Goal: Task Accomplishment & Management: Manage account settings

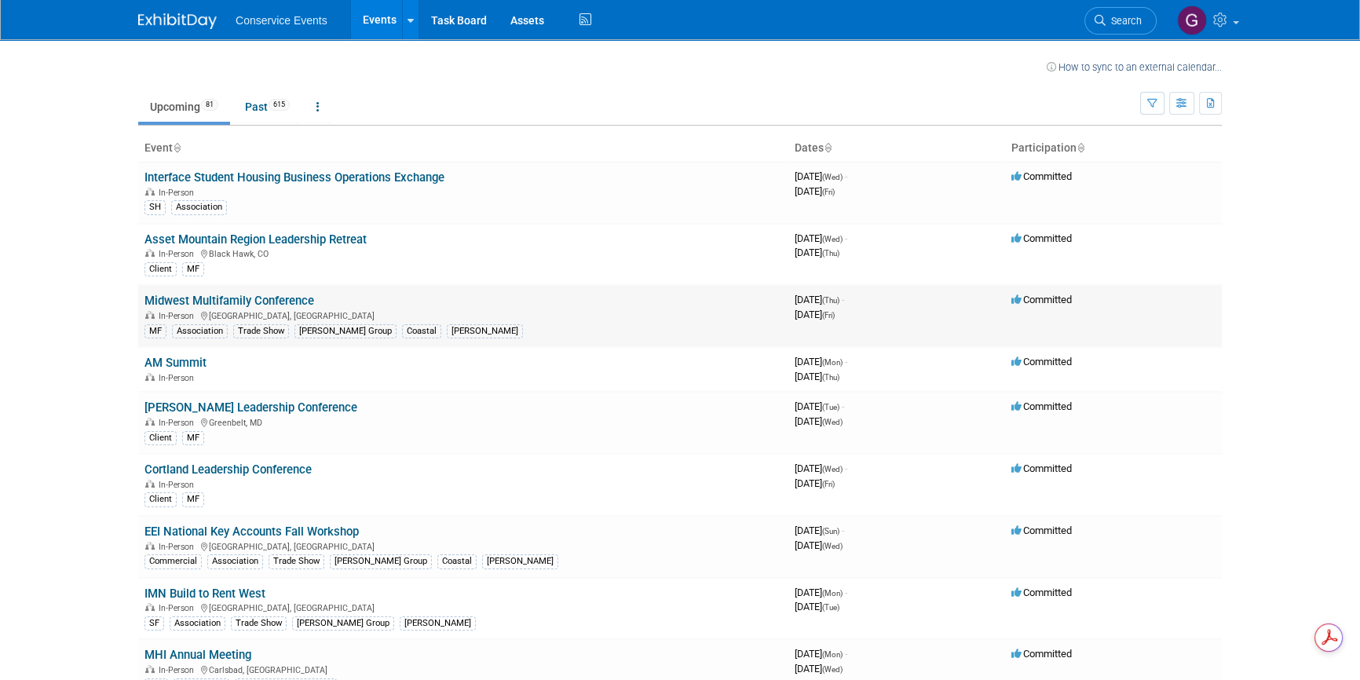
click at [276, 298] on link "Midwest Multifamily Conference" at bounding box center [230, 301] width 170 height 14
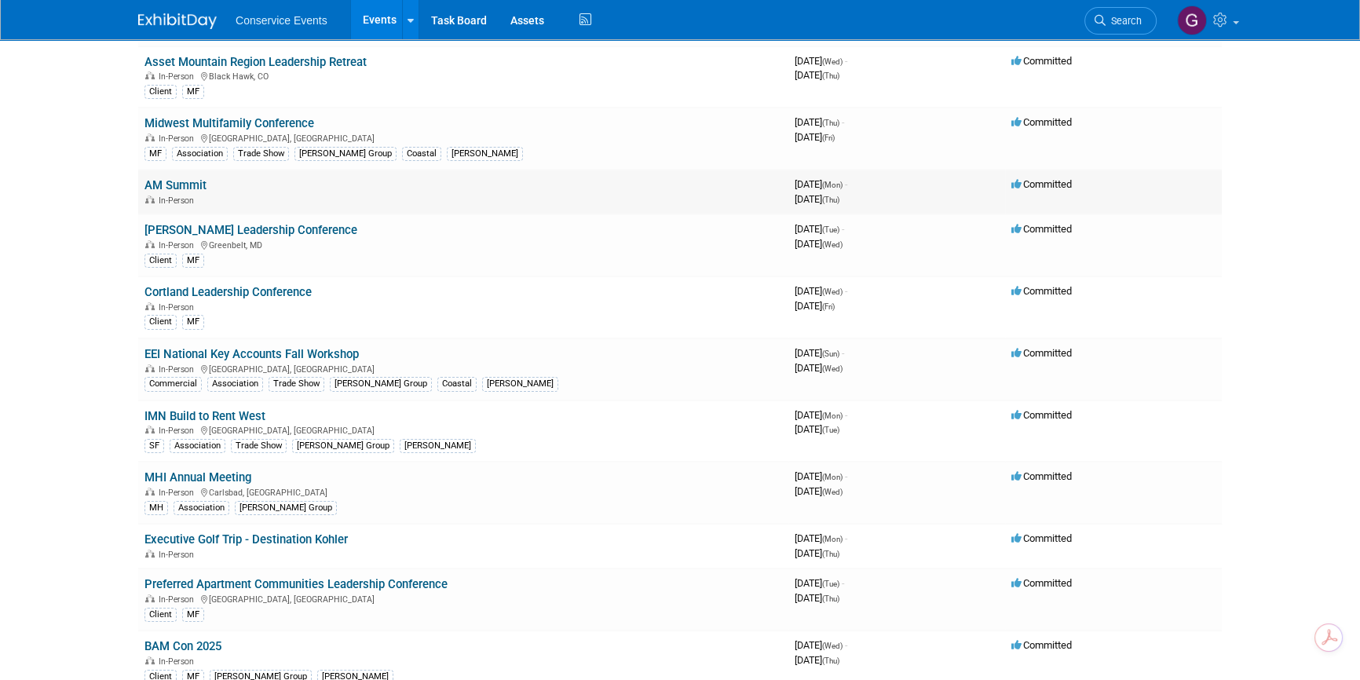
scroll to position [214, 0]
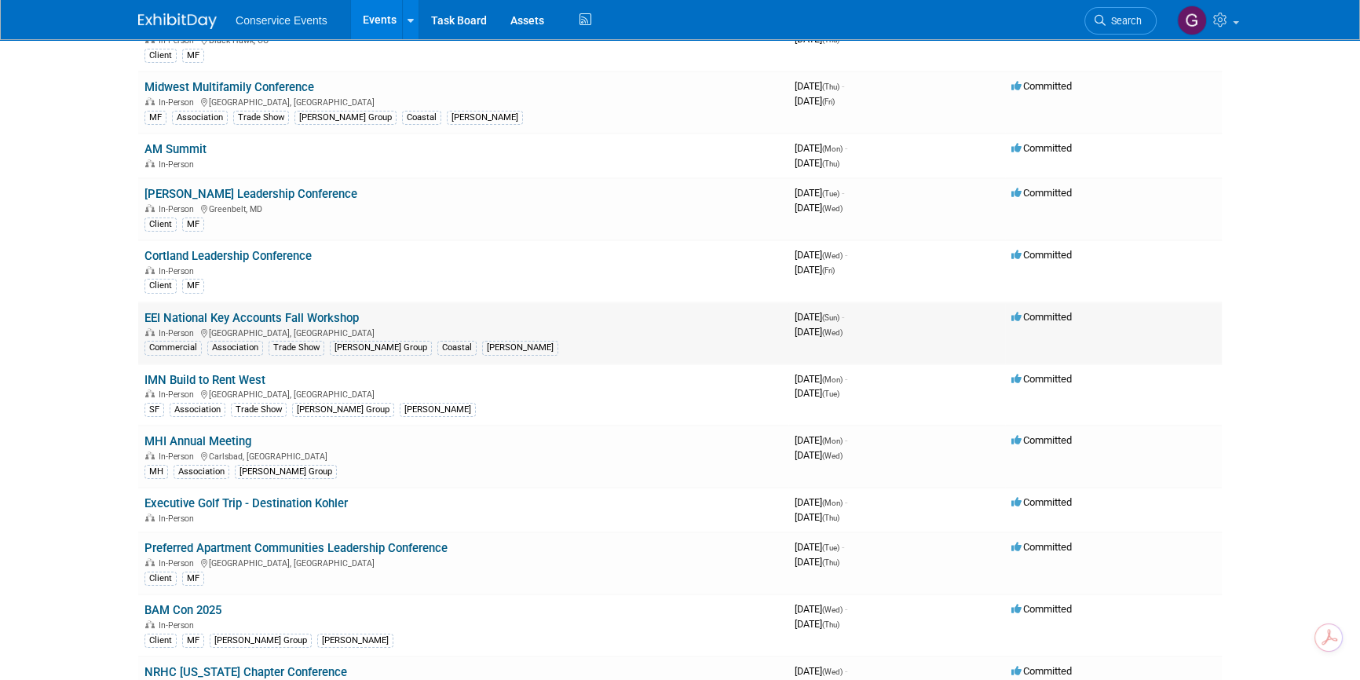
click at [317, 317] on link "EEI National Key Accounts Fall Workshop" at bounding box center [252, 318] width 214 height 14
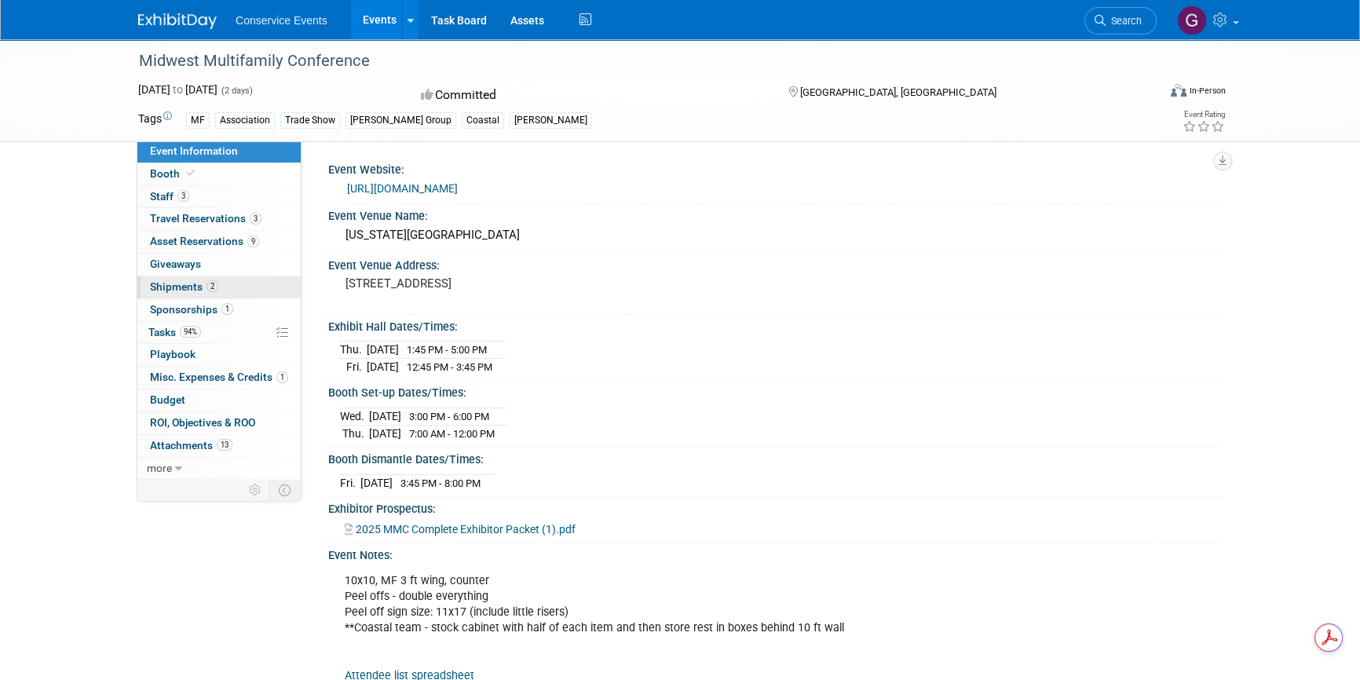
click at [183, 287] on span "Shipments 2" at bounding box center [184, 286] width 68 height 13
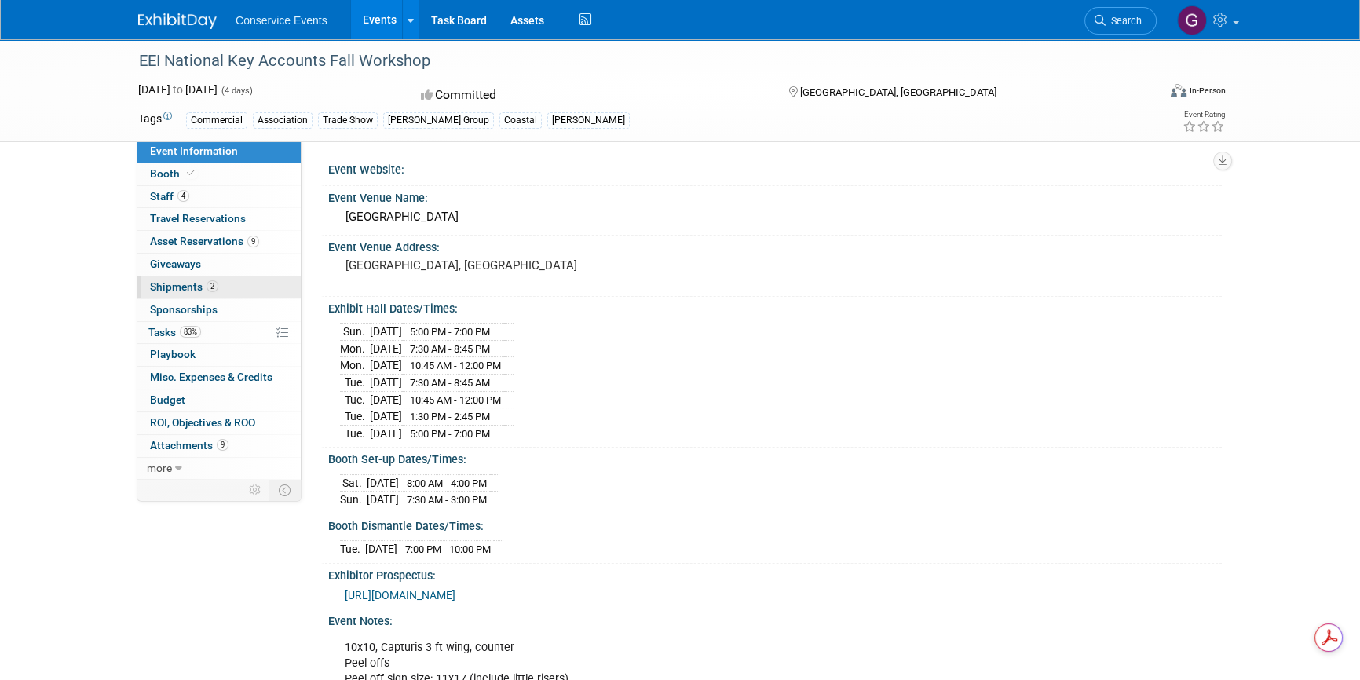
click at [178, 284] on span "Shipments 2" at bounding box center [184, 286] width 68 height 13
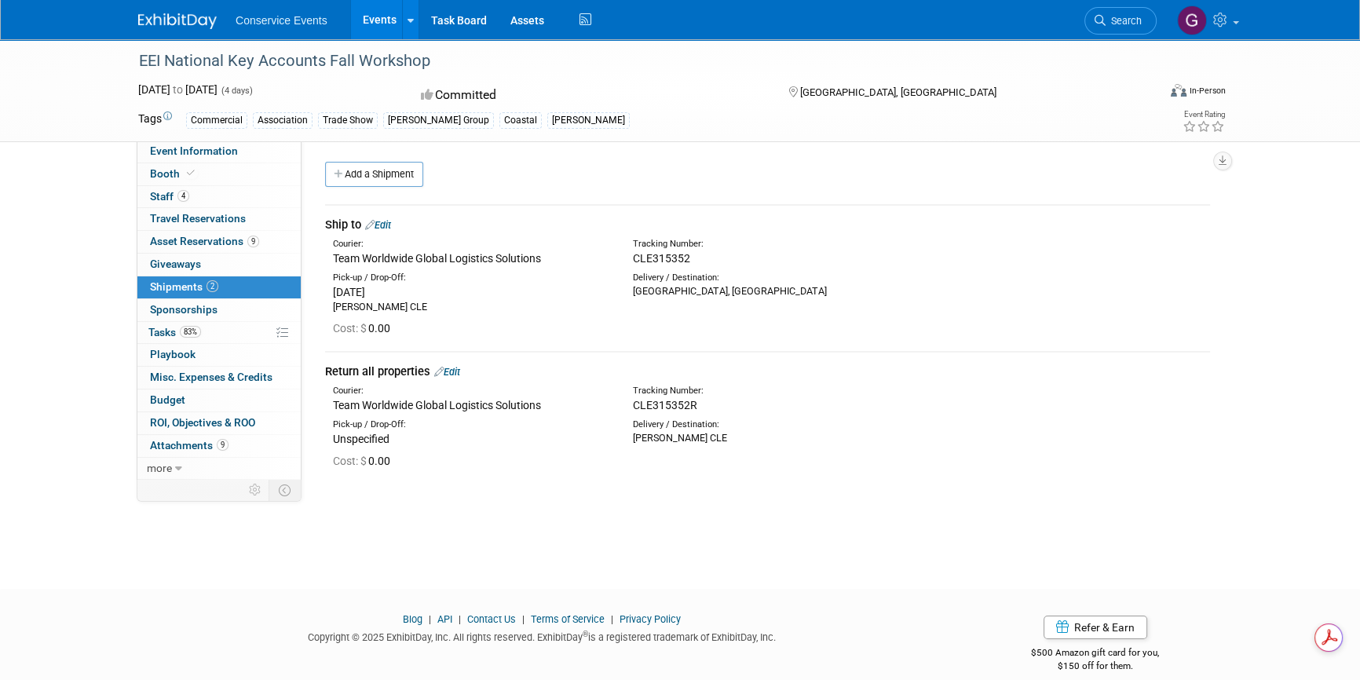
click at [386, 222] on link "Edit" at bounding box center [378, 225] width 26 height 12
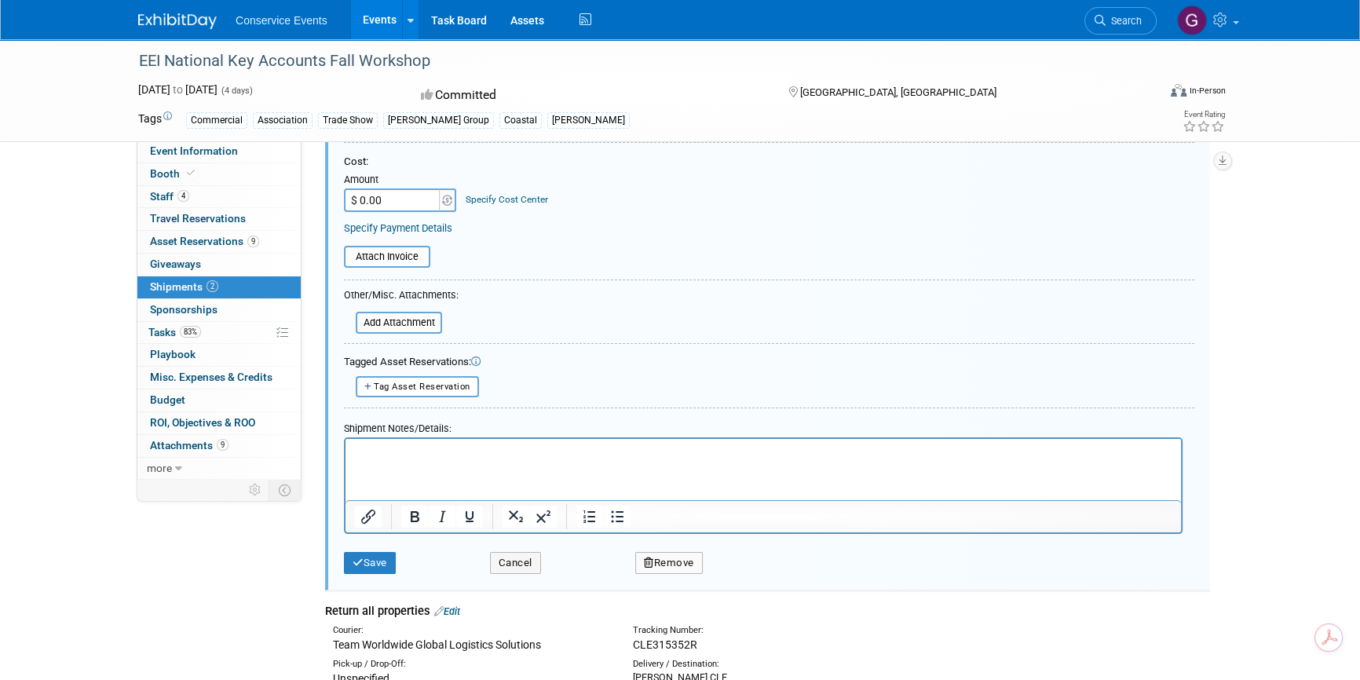
scroll to position [306, 0]
click at [418, 322] on input "file" at bounding box center [347, 326] width 187 height 19
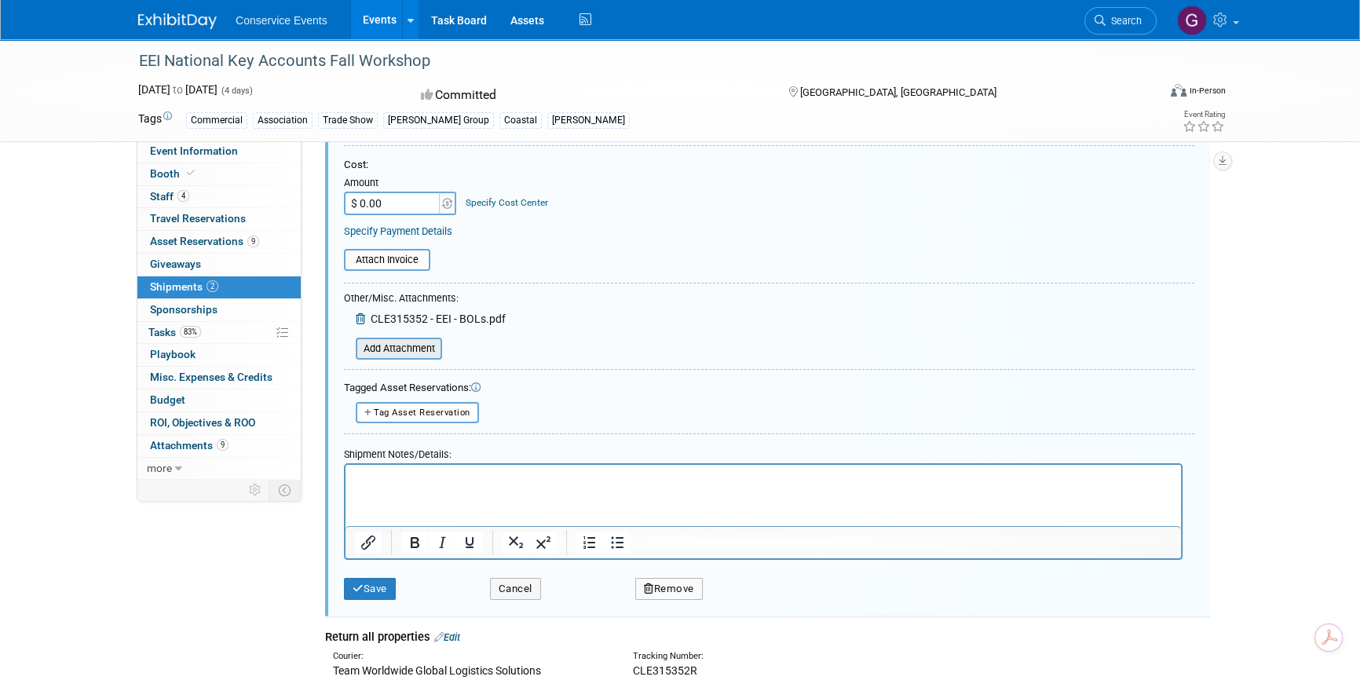
click at [393, 341] on input "file" at bounding box center [347, 348] width 187 height 19
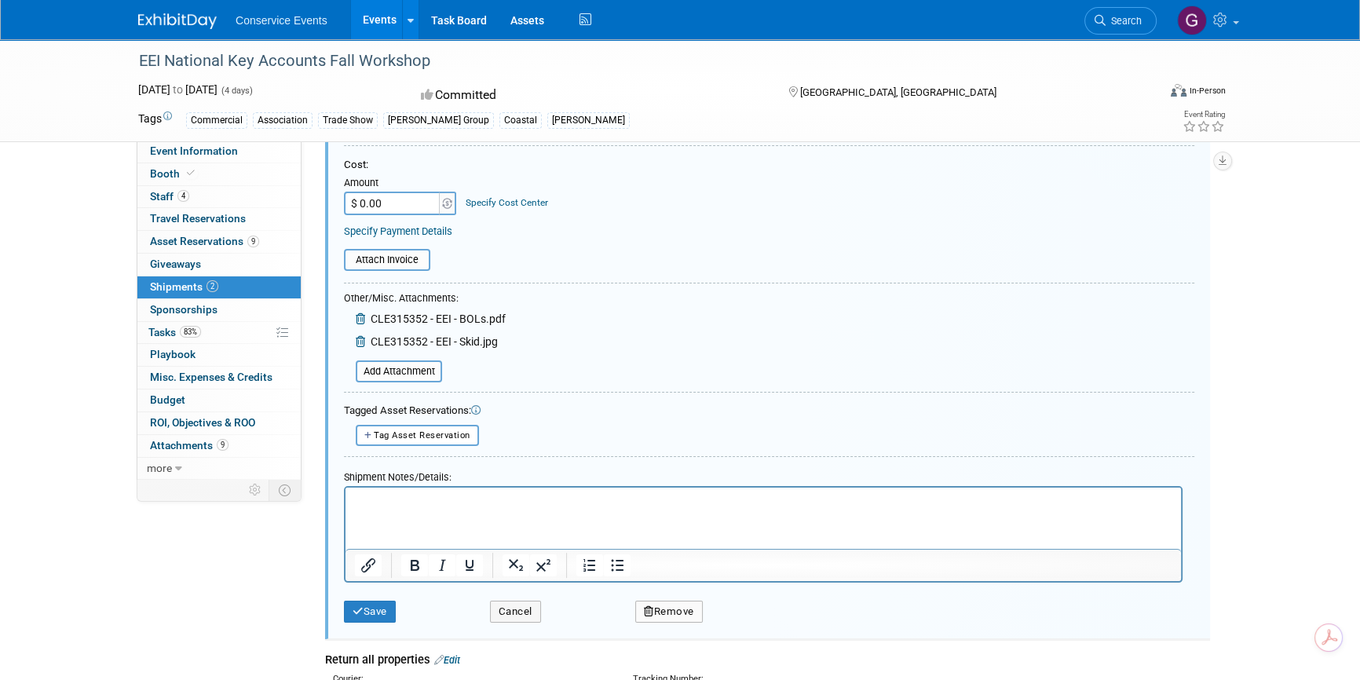
click at [731, 384] on form "Description (e.g. "Booth Furniture"): Ship to Courier: 007EX 17 Post Service (1…" at bounding box center [769, 268] width 851 height 723
click at [400, 365] on input "file" at bounding box center [347, 371] width 187 height 19
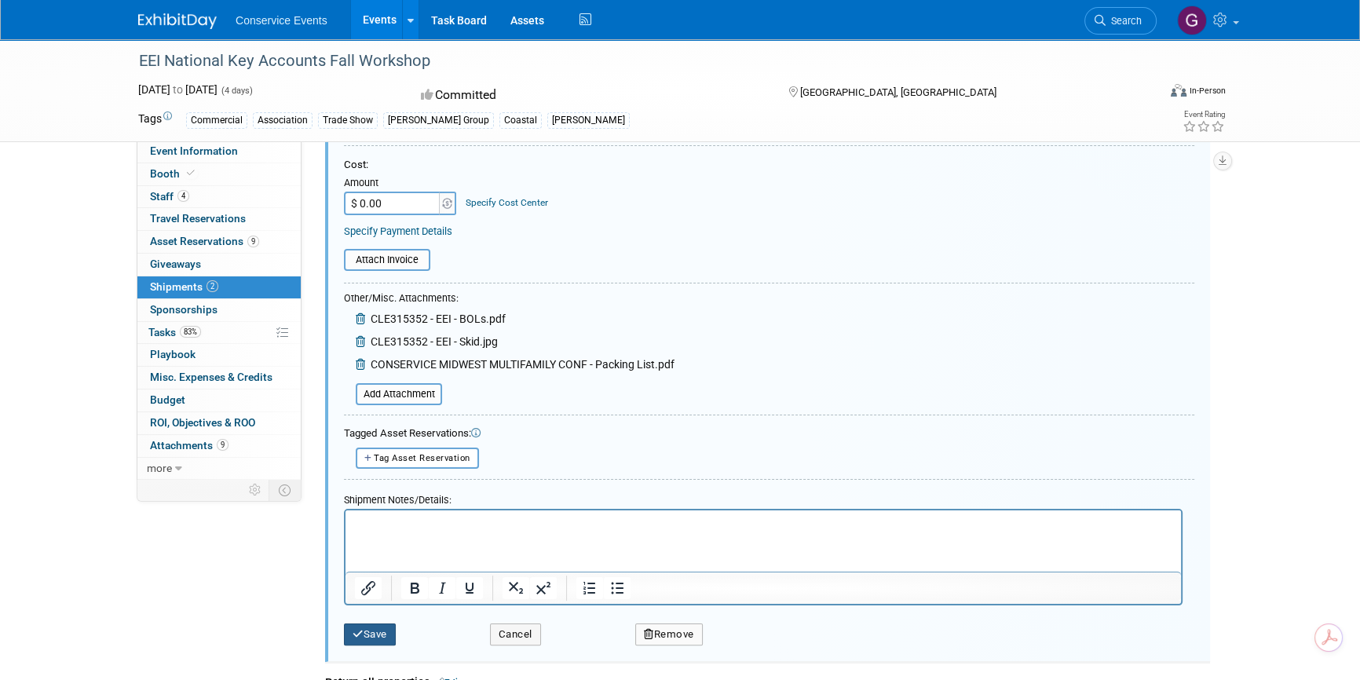
click at [357, 637] on button "Save" at bounding box center [370, 635] width 52 height 22
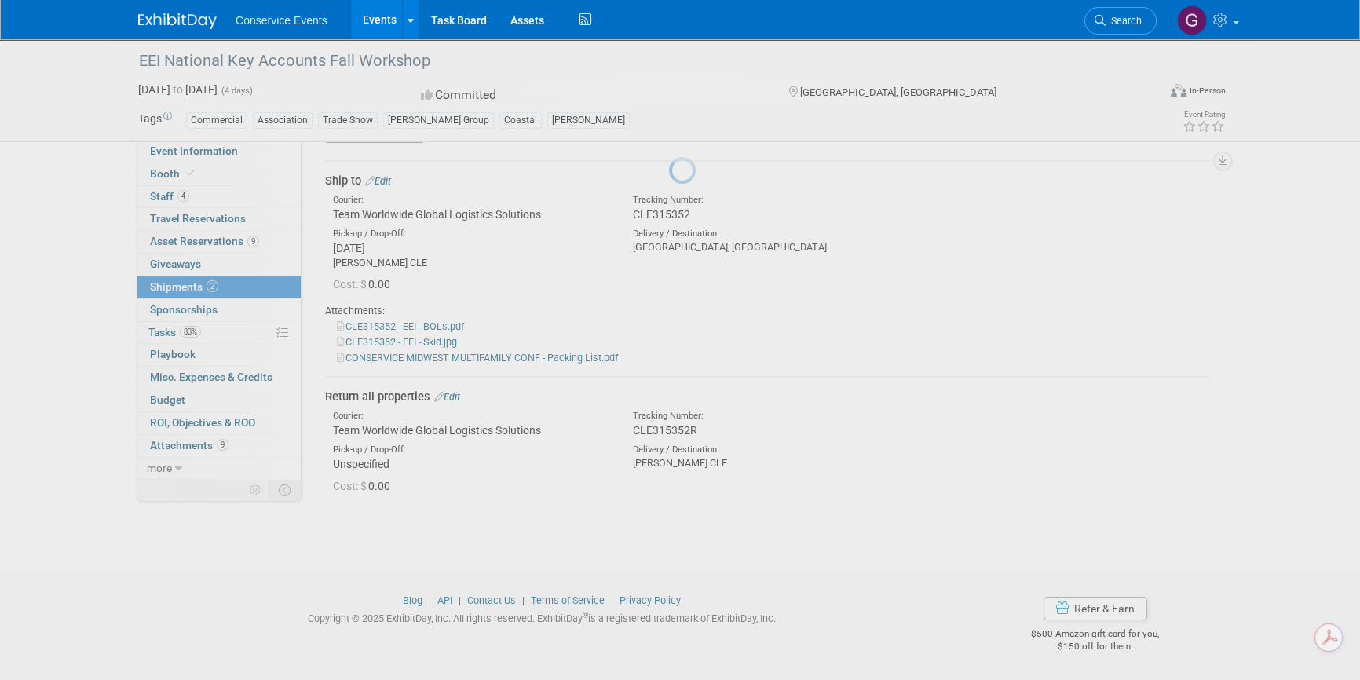
scroll to position [24, 0]
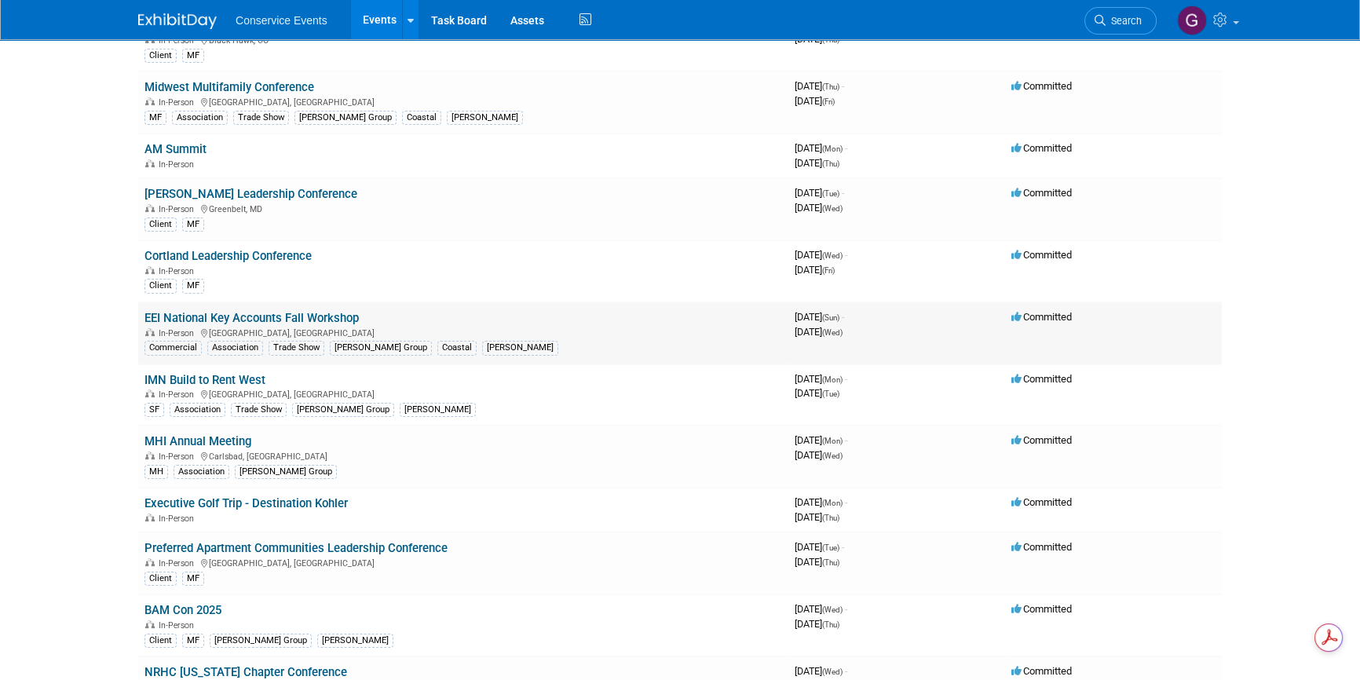
click at [230, 311] on link "EEI National Key Accounts Fall Workshop" at bounding box center [252, 318] width 214 height 14
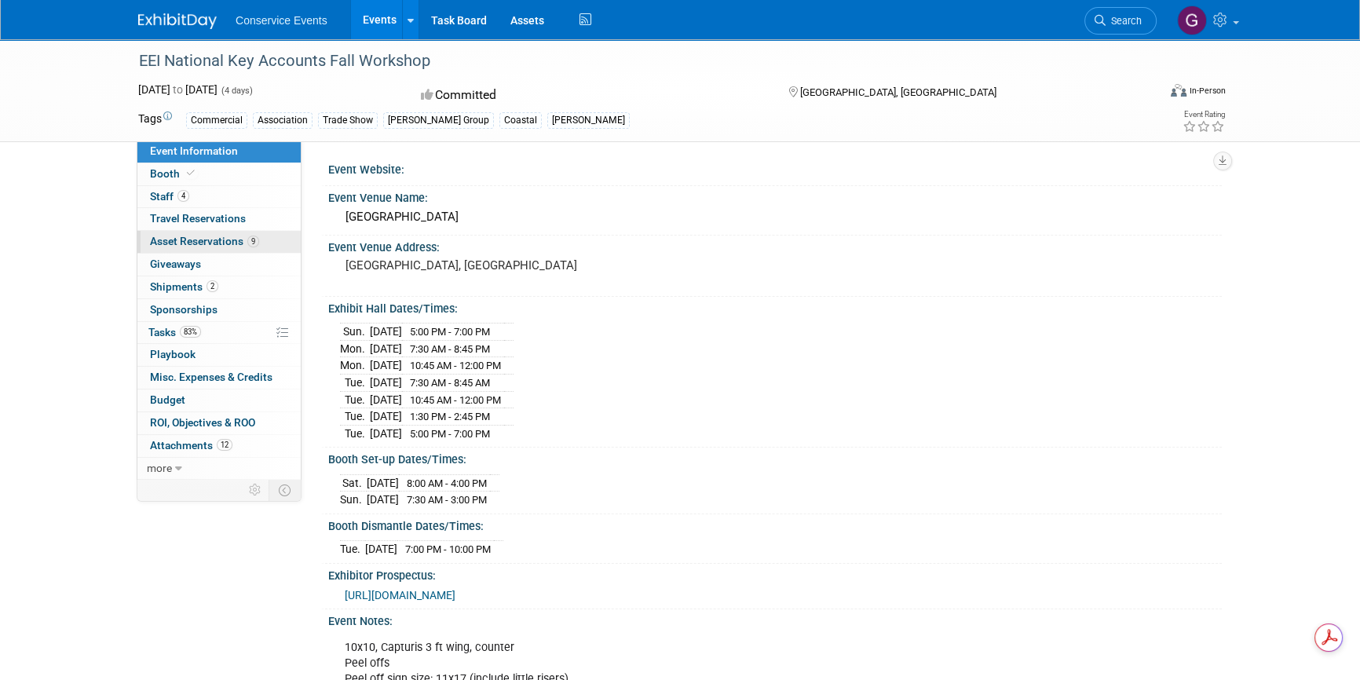
click at [180, 244] on span "Asset Reservations 9" at bounding box center [204, 241] width 109 height 13
